Goal: Find contact information: Find contact information

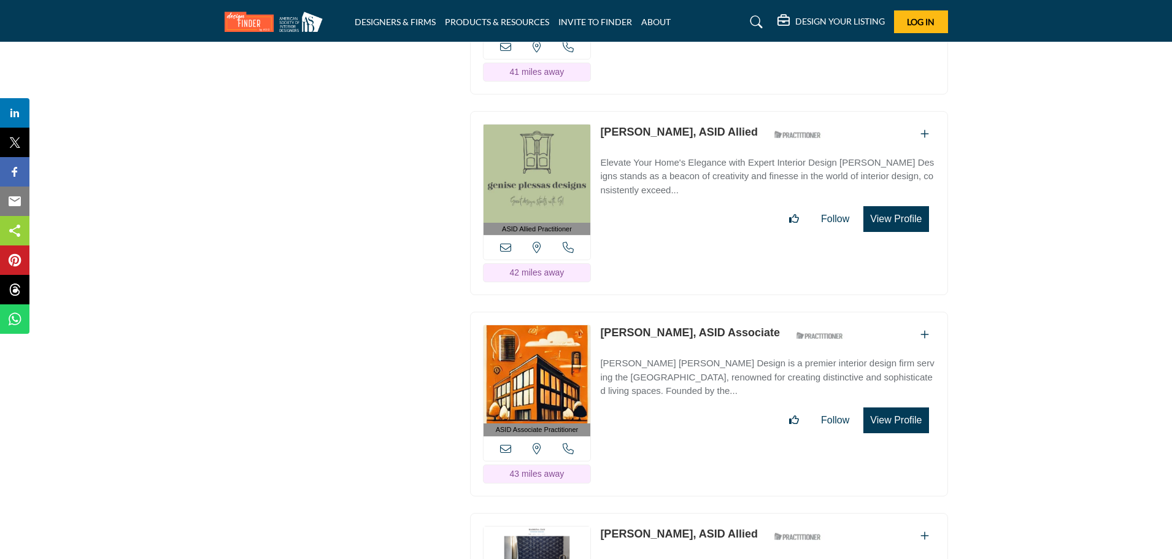
scroll to position [4977, 0]
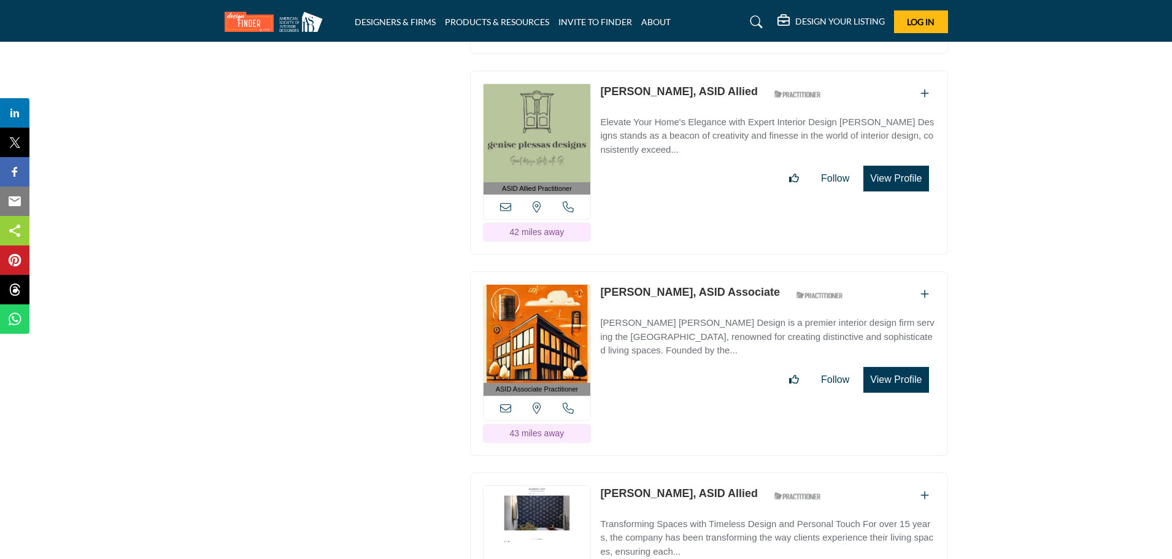
drag, startPoint x: 598, startPoint y: 247, endPoint x: 671, endPoint y: 247, distance: 73.0
click at [671, 271] on div "ASID Associate Practitioner ASID Associate Practitioners have a degree in any m…" at bounding box center [709, 363] width 478 height 185
copy link "[PERSON_NAME]"
click at [893, 367] on button "View Profile" at bounding box center [895, 380] width 65 height 26
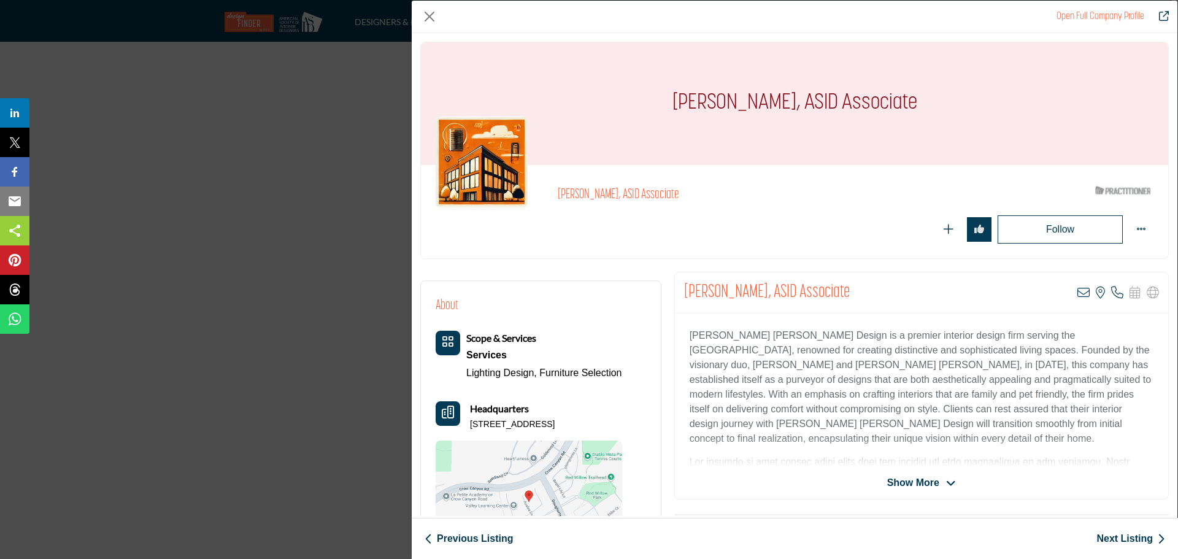
drag, startPoint x: 470, startPoint y: 422, endPoint x: 573, endPoint y: 422, distance: 103.1
click at [555, 422] on p "[STREET_ADDRESS]" at bounding box center [512, 425] width 85 height 12
copy p "[STREET_ADDRESS]"
click at [437, 16] on button "Close" at bounding box center [429, 16] width 18 height 18
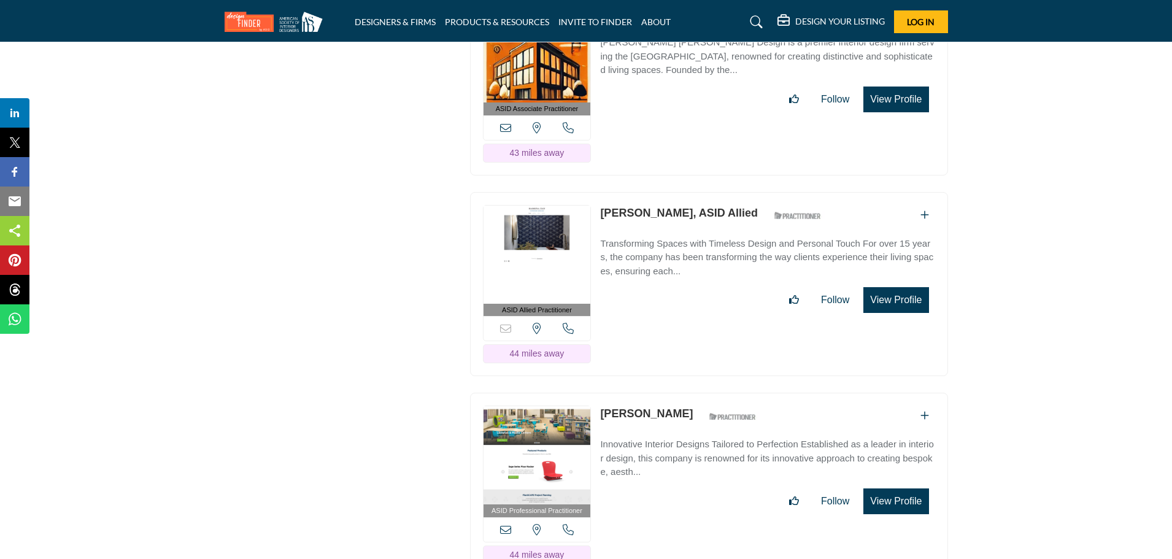
scroll to position [5268, 0]
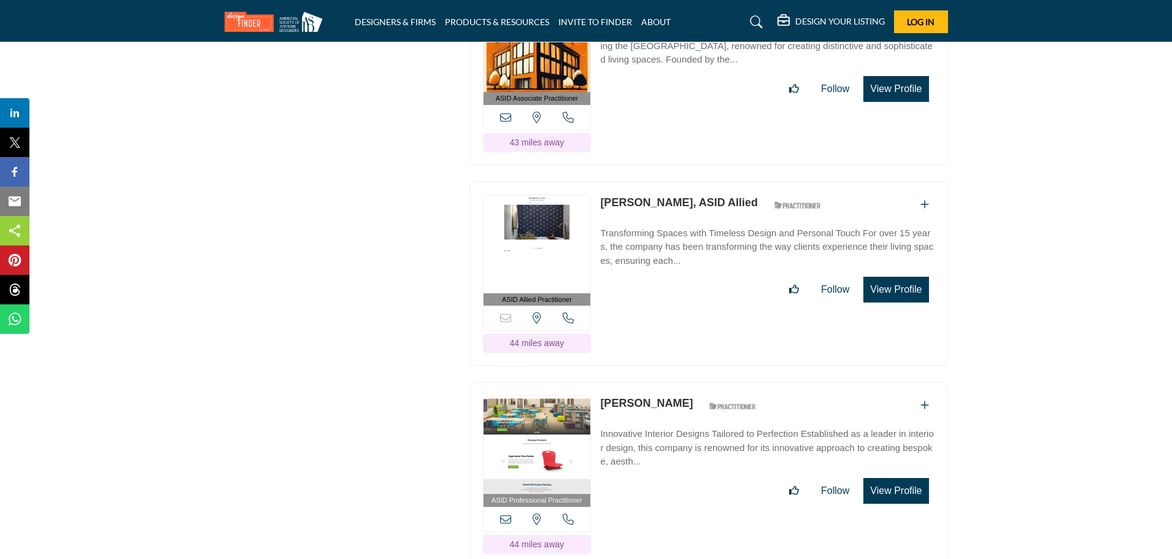
drag, startPoint x: 598, startPoint y: 155, endPoint x: 664, endPoint y: 155, distance: 66.3
click at [664, 182] on div "ASID Allied Practitioner ASID Allied Practitioners have successfully completed …" at bounding box center [709, 274] width 478 height 185
copy link "[PERSON_NAME]"
click at [887, 277] on button "View Profile" at bounding box center [895, 290] width 65 height 26
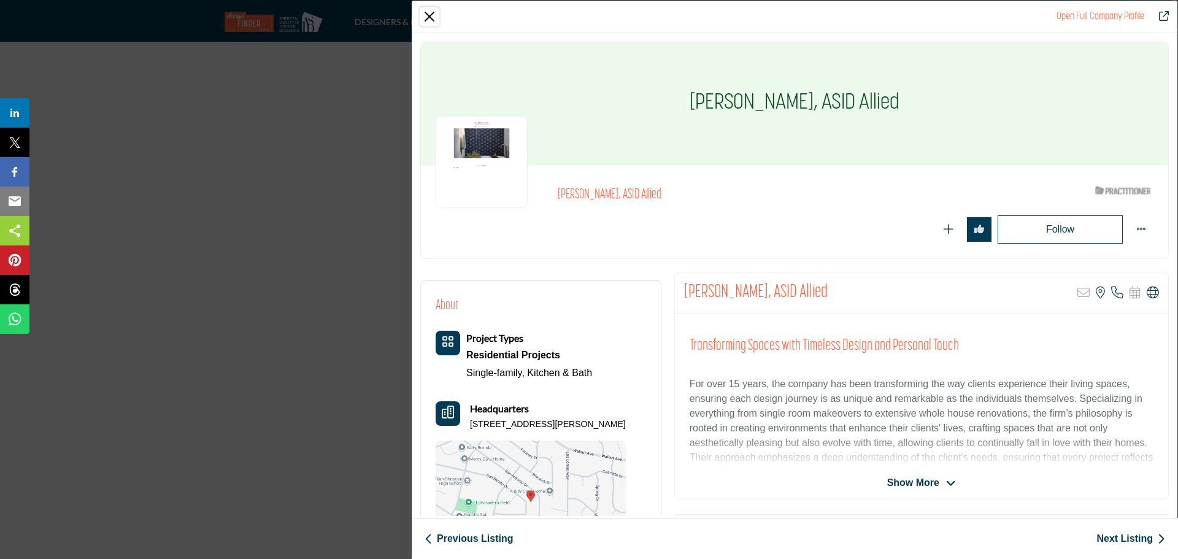
click at [434, 14] on button "Close" at bounding box center [429, 16] width 18 height 18
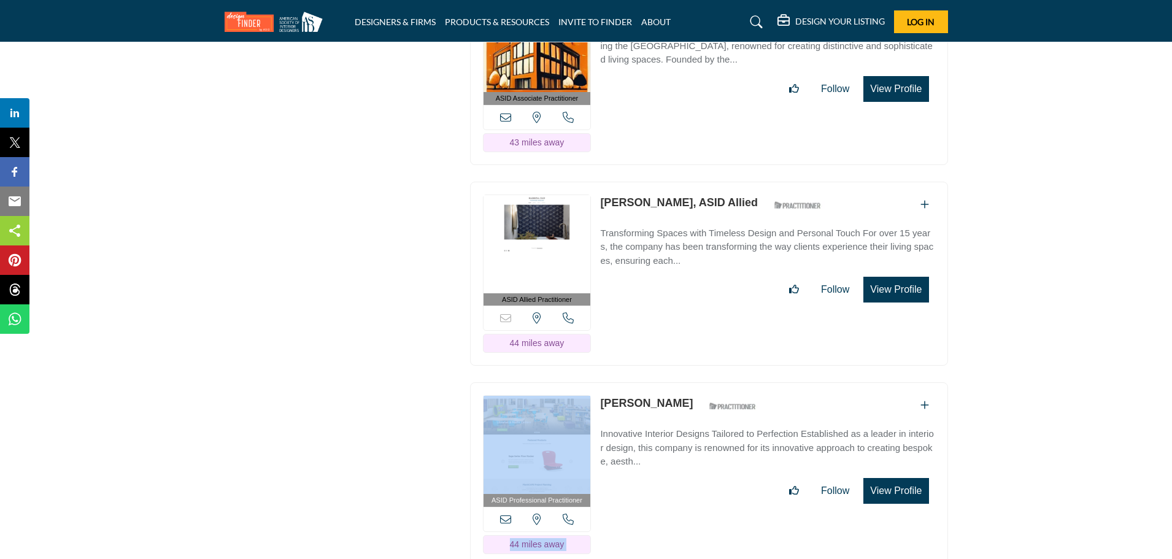
drag, startPoint x: 594, startPoint y: 358, endPoint x: 597, endPoint y: 352, distance: 6.9
click at [597, 382] on div "ASID Professional Practitioner ASID Professional Practitioners have successfull…" at bounding box center [709, 474] width 478 height 185
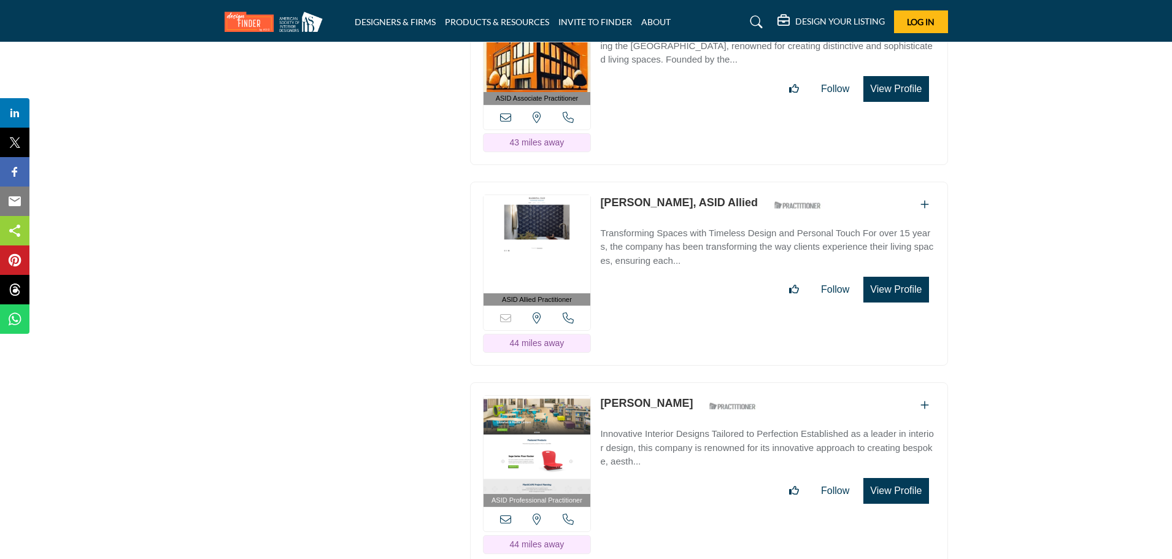
drag, startPoint x: 648, startPoint y: 468, endPoint x: 636, endPoint y: 447, distance: 24.4
click at [648, 468] on div "ASID Professional Practitioner ASID Professional Practitioners have successfull…" at bounding box center [709, 474] width 478 height 185
drag, startPoint x: 600, startPoint y: 357, endPoint x: 674, endPoint y: 363, distance: 74.5
click at [674, 382] on div "ASID Professional Practitioner ASID Professional Practitioners have successfull…" at bounding box center [709, 474] width 478 height 185
copy link "[PERSON_NAME]"
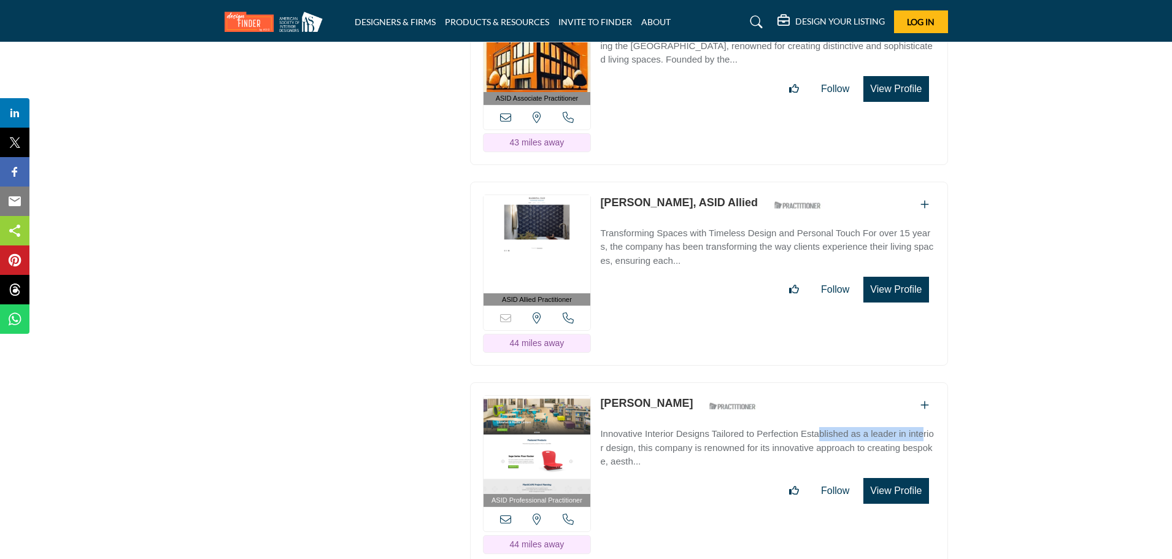
drag, startPoint x: 596, startPoint y: 385, endPoint x: 709, endPoint y: 389, distance: 113.0
click at [709, 389] on div "ASID Professional Practitioner ASID Professional Practitioners have successfull…" at bounding box center [709, 474] width 478 height 185
copy p "Innovative Interior Designs"
